Goal: Check status: Check status

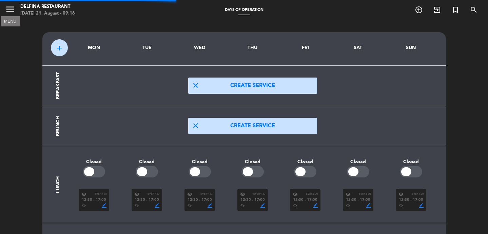
click at [12, 12] on icon "menu" at bounding box center [10, 9] width 10 height 10
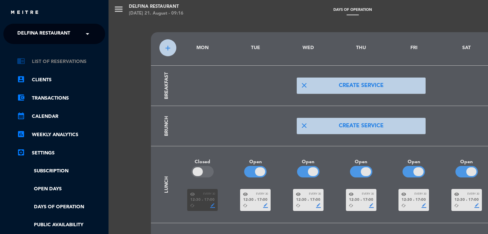
click at [59, 60] on link "chrome_reader_mode List of Reservations" at bounding box center [61, 62] width 88 height 8
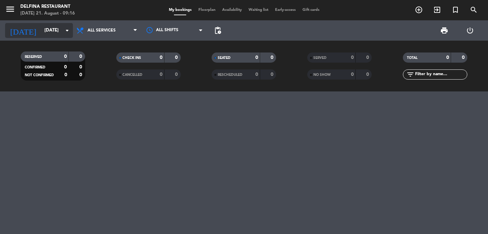
click at [52, 30] on input "[DATE]" at bounding box center [71, 30] width 60 height 12
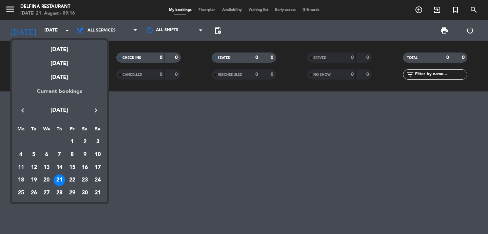
click at [56, 92] on div "Current bookings" at bounding box center [59, 94] width 95 height 14
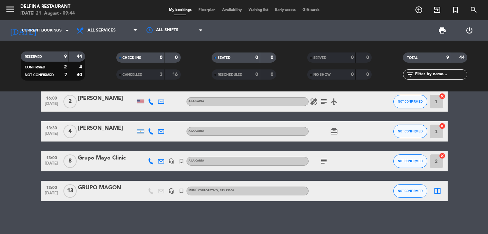
scroll to position [155, 0]
